Goal: Information Seeking & Learning: Learn about a topic

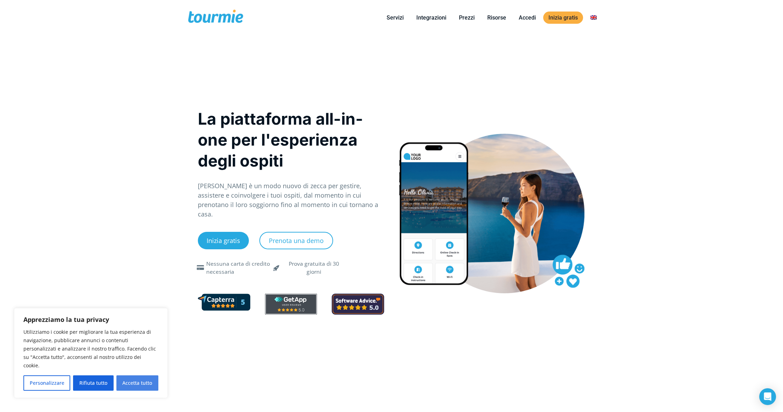
click at [130, 388] on button "Accetta tutto" at bounding box center [137, 383] width 42 height 15
checkbox input "true"
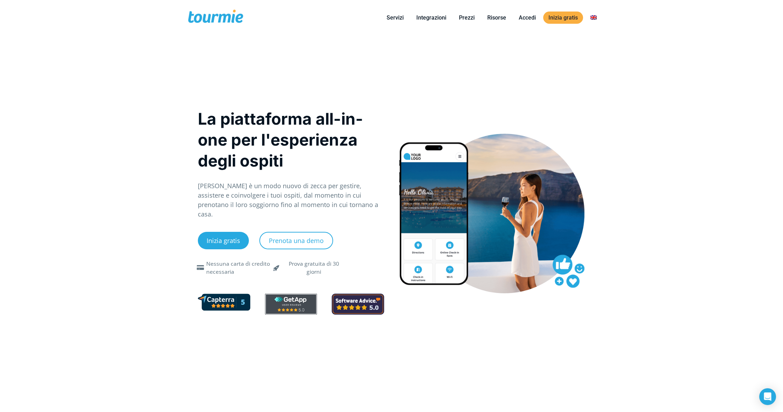
click at [469, 19] on link "Prezzi" at bounding box center [467, 17] width 26 height 9
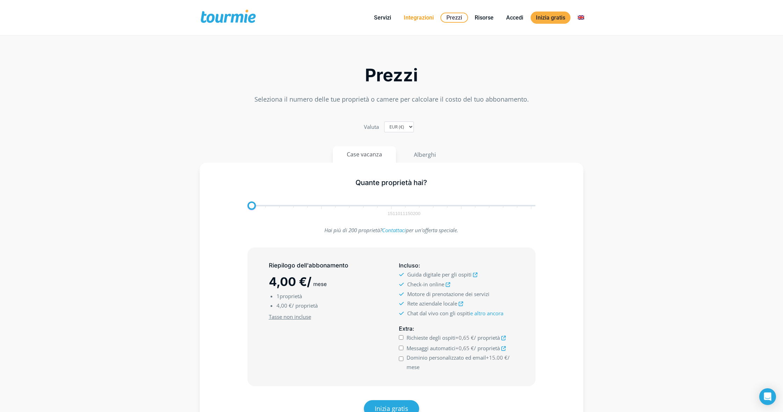
click at [421, 17] on link "Integrazioni" at bounding box center [418, 17] width 41 height 9
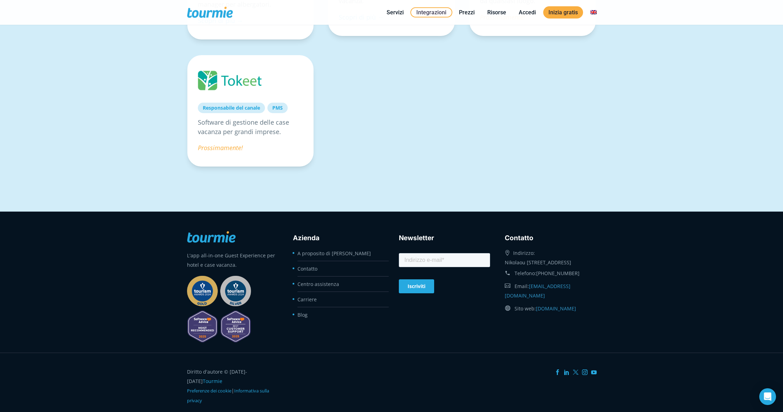
scroll to position [678, 0]
